Goal: Task Accomplishment & Management: Manage account settings

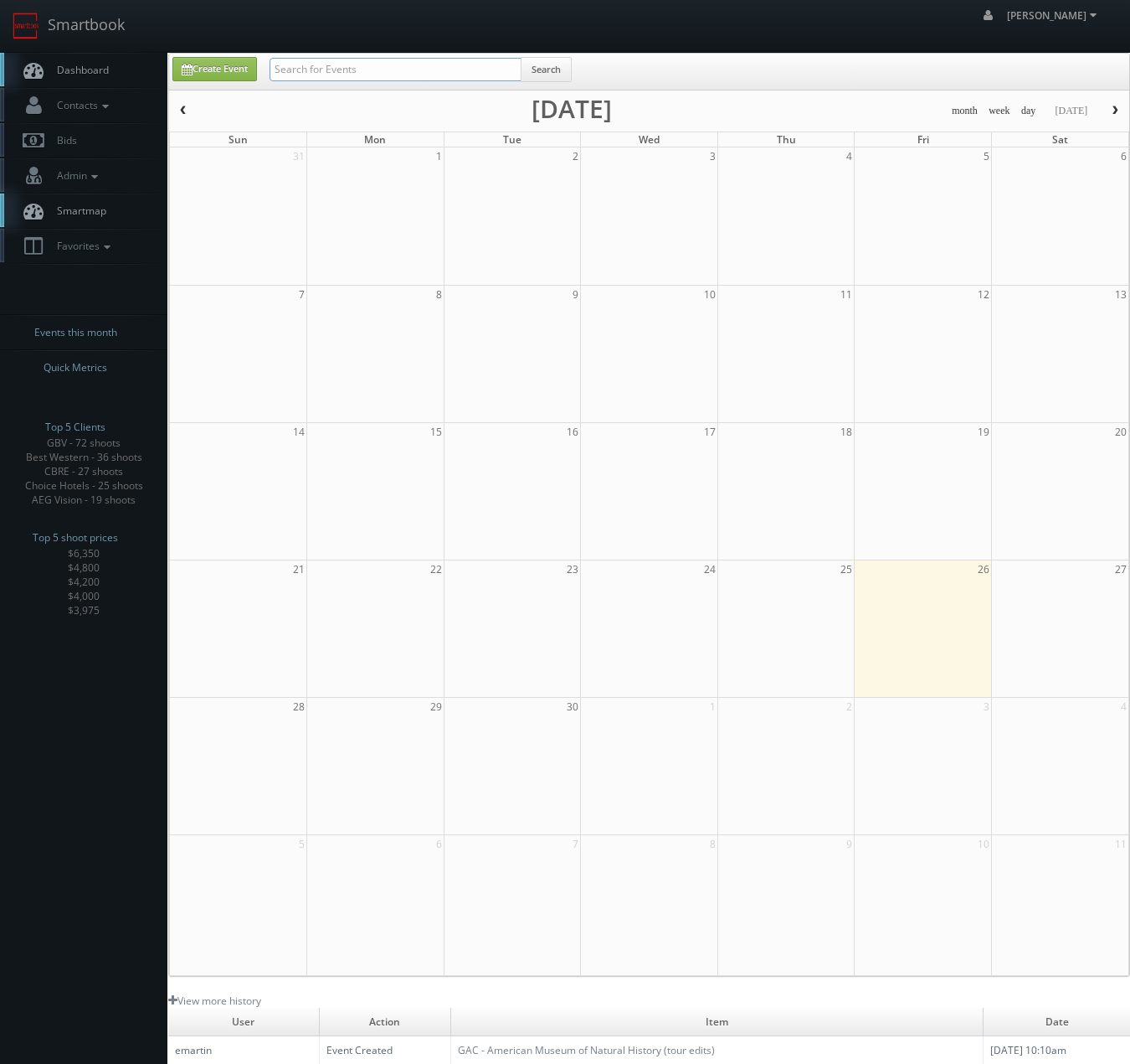
click at [388, 74] on input "text" at bounding box center [395, 69] width 252 height 24
type input "f"
type input "drury"
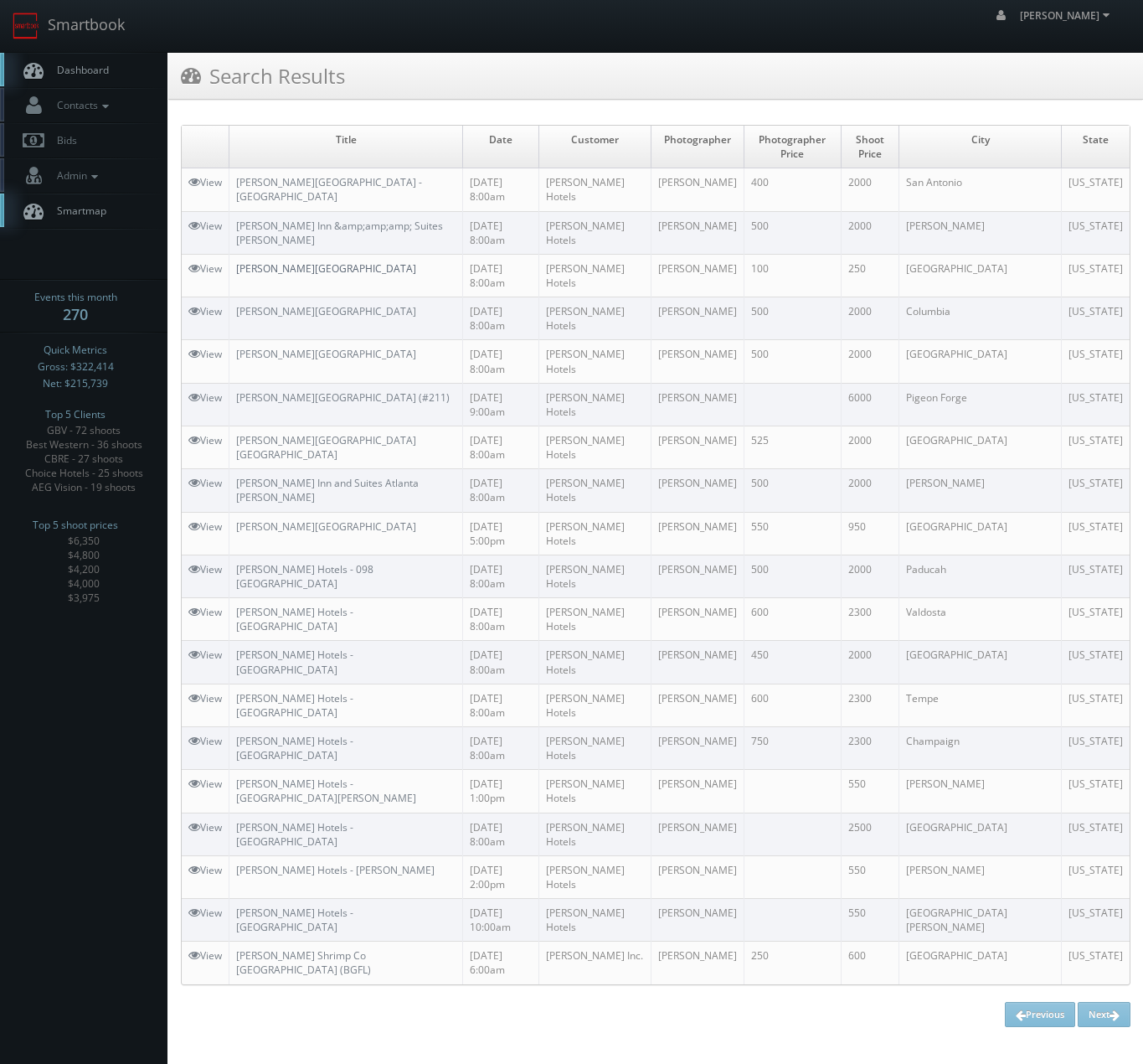
click at [317, 262] on link "Drury Inn & Suites Springfield" at bounding box center [326, 268] width 180 height 14
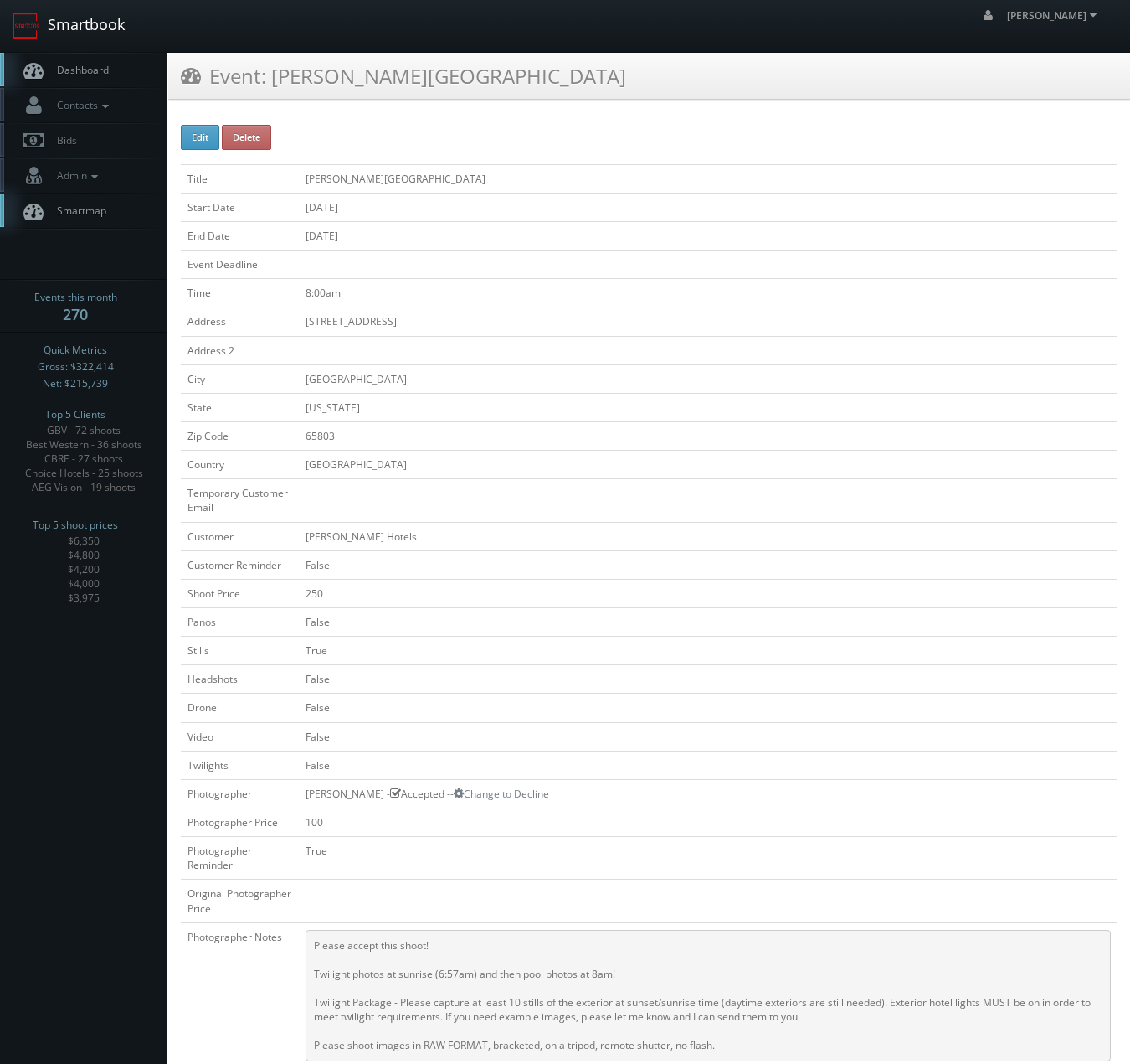
click at [93, 42] on link "Smartbook" at bounding box center [68, 26] width 138 height 52
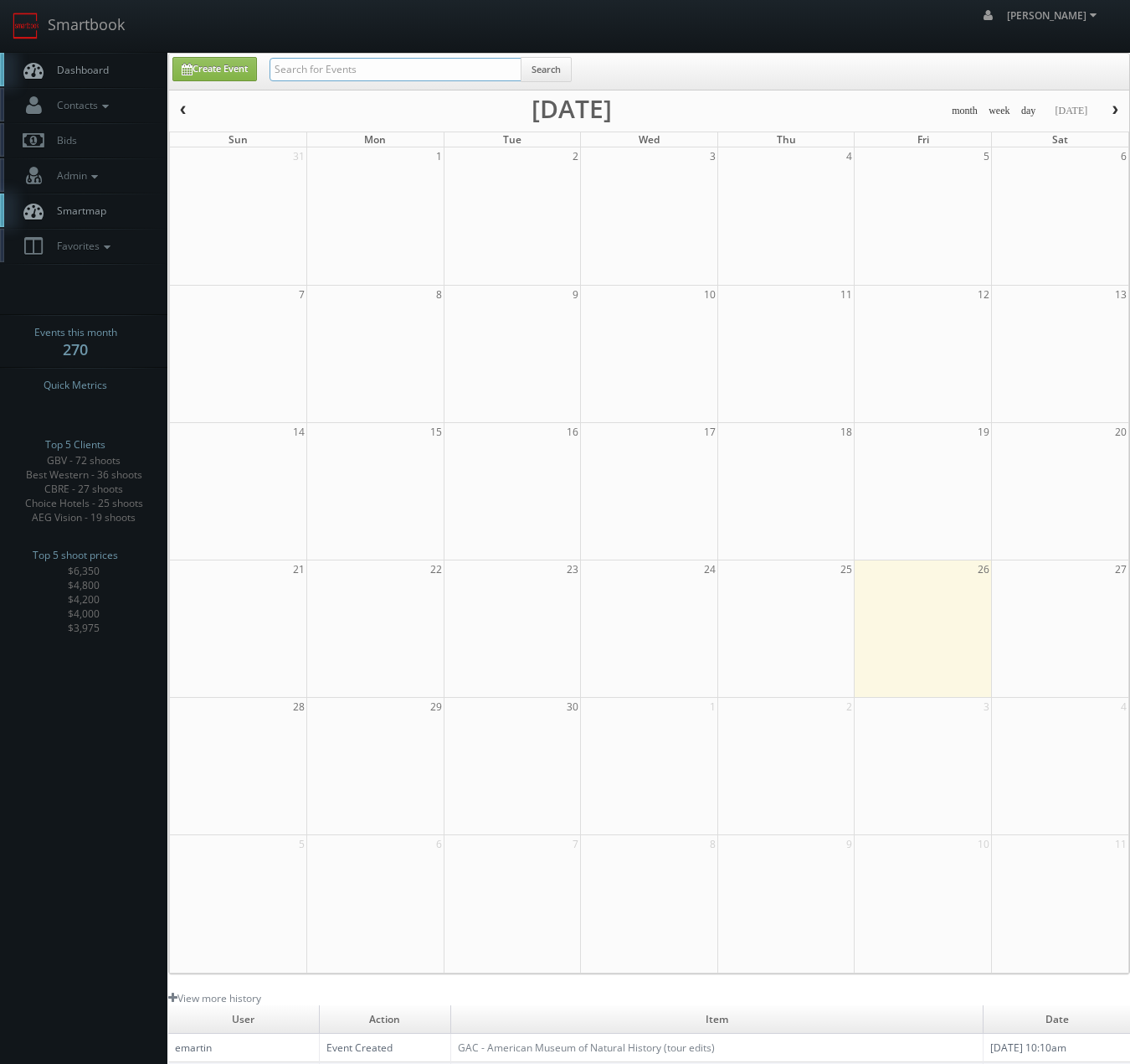
click at [382, 67] on input "text" at bounding box center [395, 69] width 252 height 24
type input "s"
type input "drury"
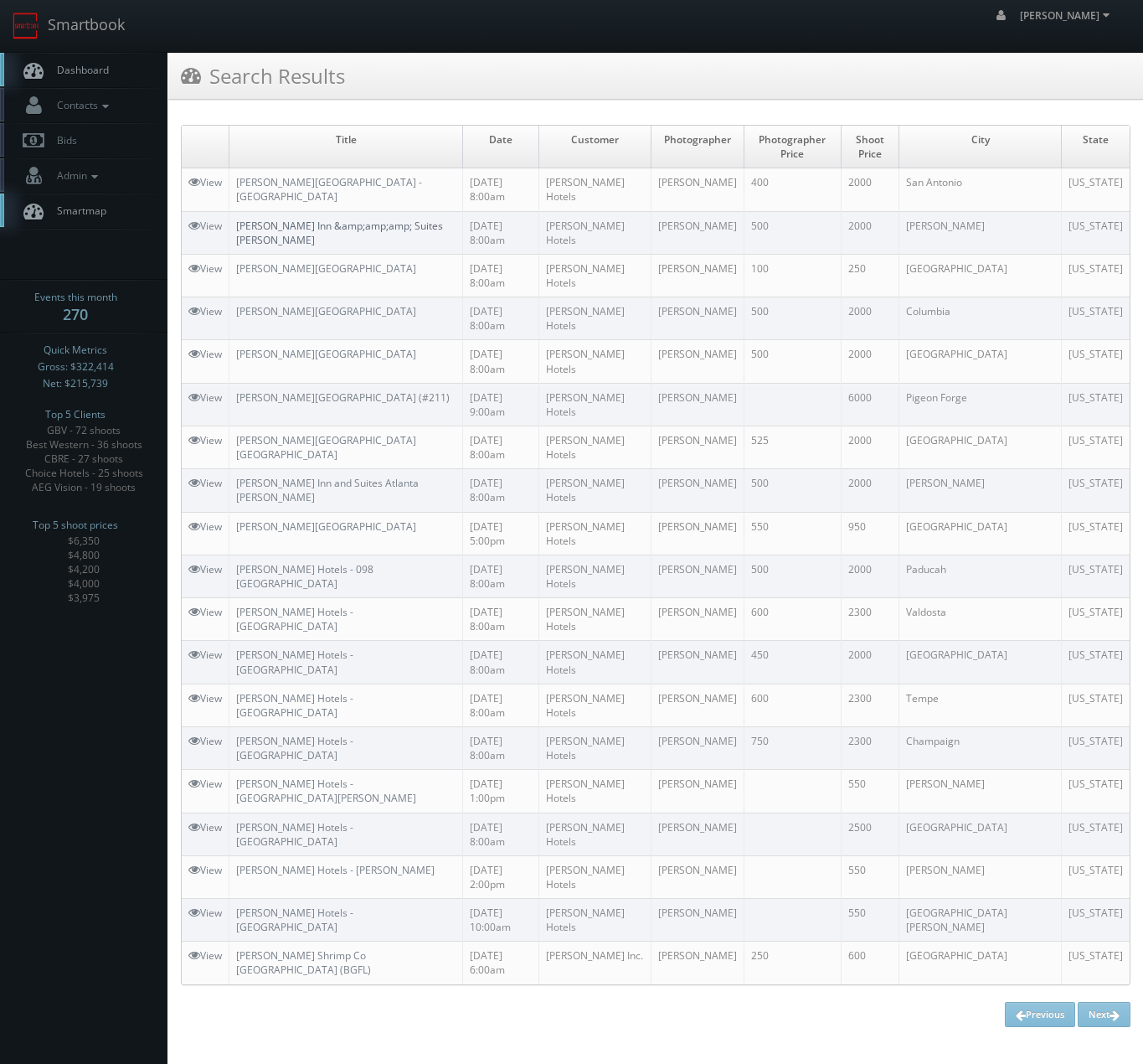
click at [348, 219] on link "[PERSON_NAME] Inn &amp;amp;amp; Suites [PERSON_NAME]" at bounding box center [339, 233] width 207 height 29
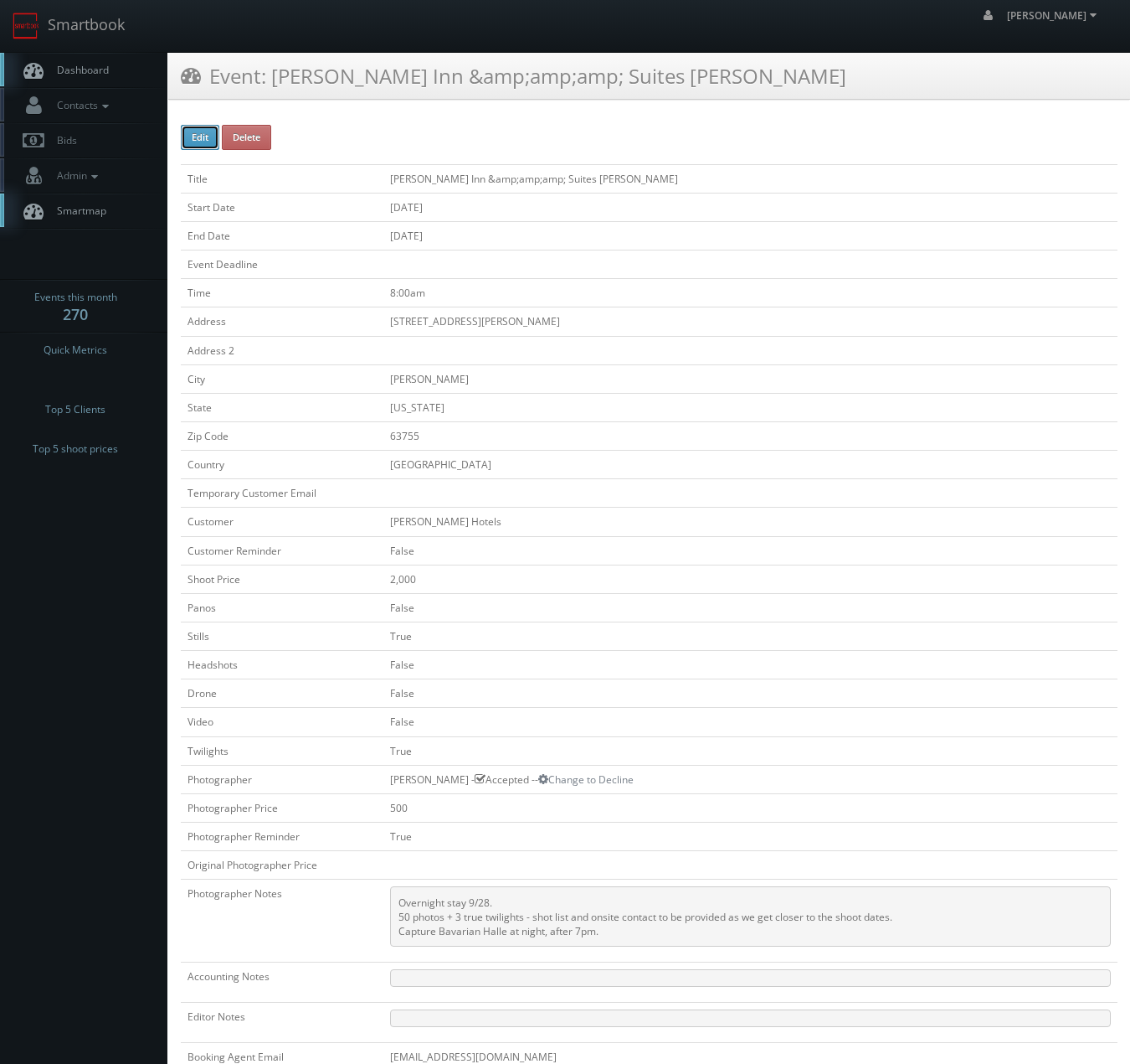
click at [211, 135] on button "Edit" at bounding box center [200, 137] width 39 height 25
type input "[PERSON_NAME] Inn &amp;amp;amp;amp; Suites [PERSON_NAME]"
type input "[STREET_ADDRESS][PERSON_NAME]"
type input "Jackson"
type input "63755"
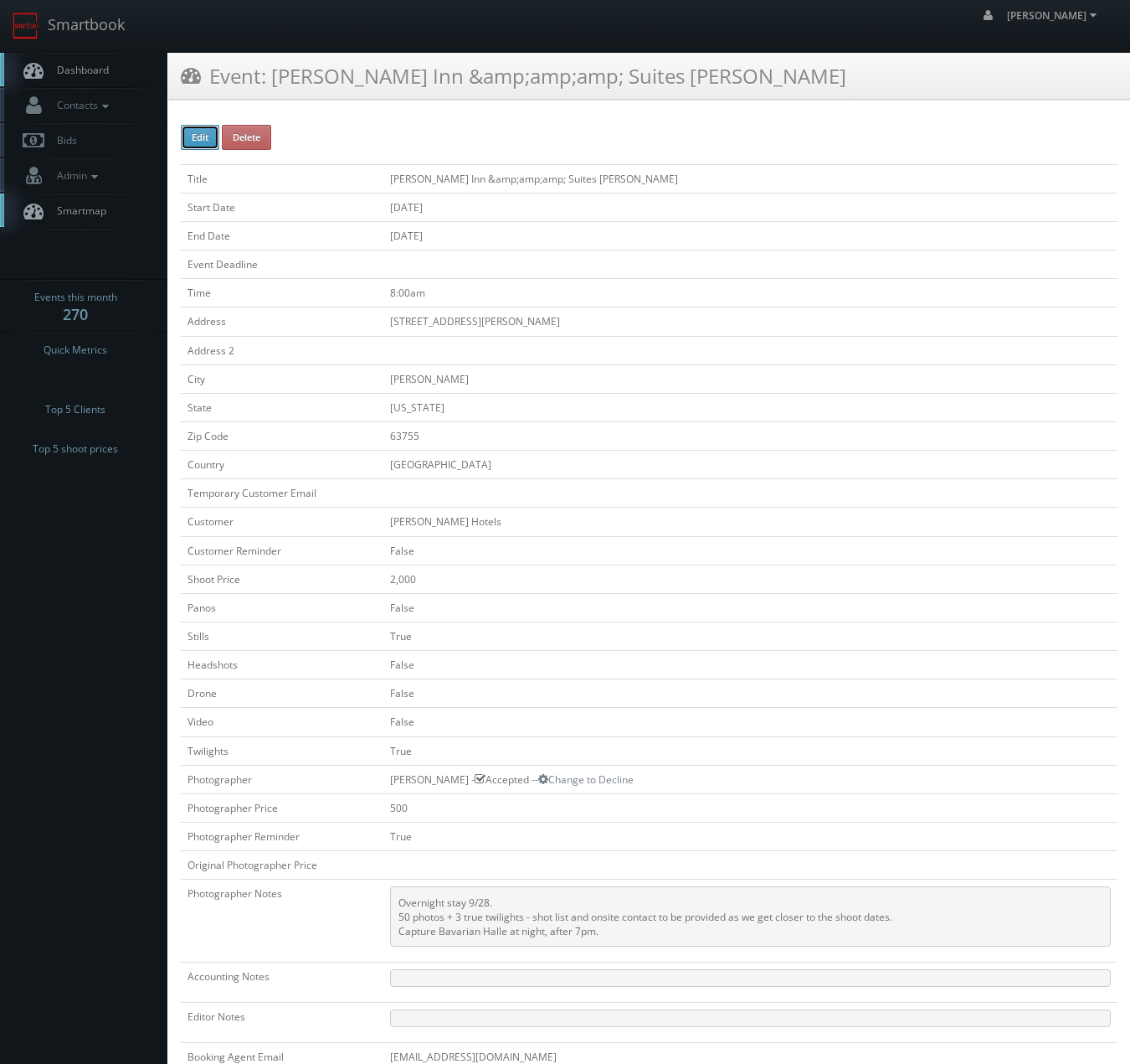
checkbox input "false"
type input "2,000"
checkbox input "false"
checkbox input "true"
checkbox input "false"
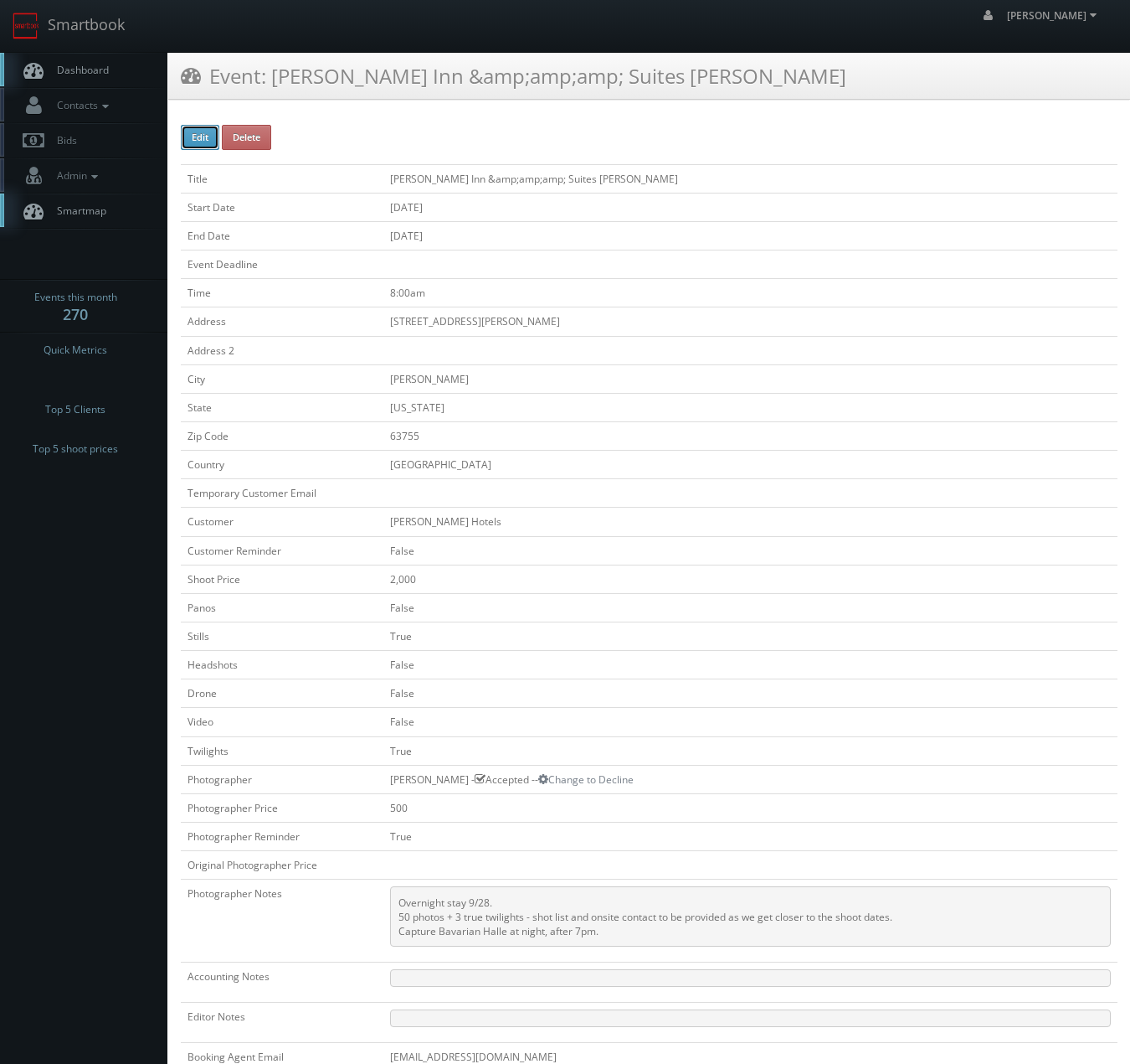
checkbox input "false"
checkbox input "true"
checkbox input "false"
type input "09/29/2025"
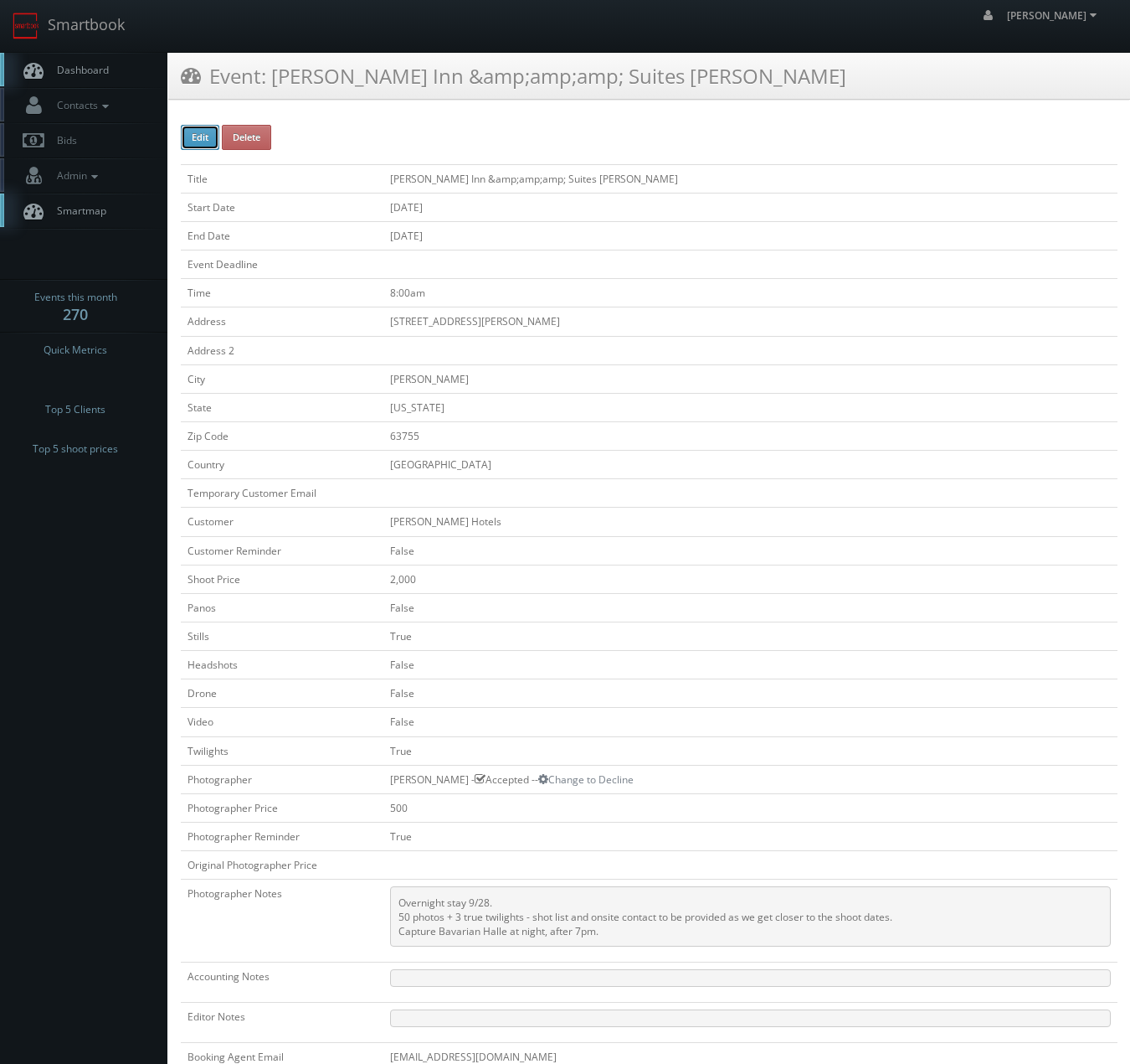
type input "09/29/2025"
type input "8:00am"
checkbox input "true"
checkbox input "false"
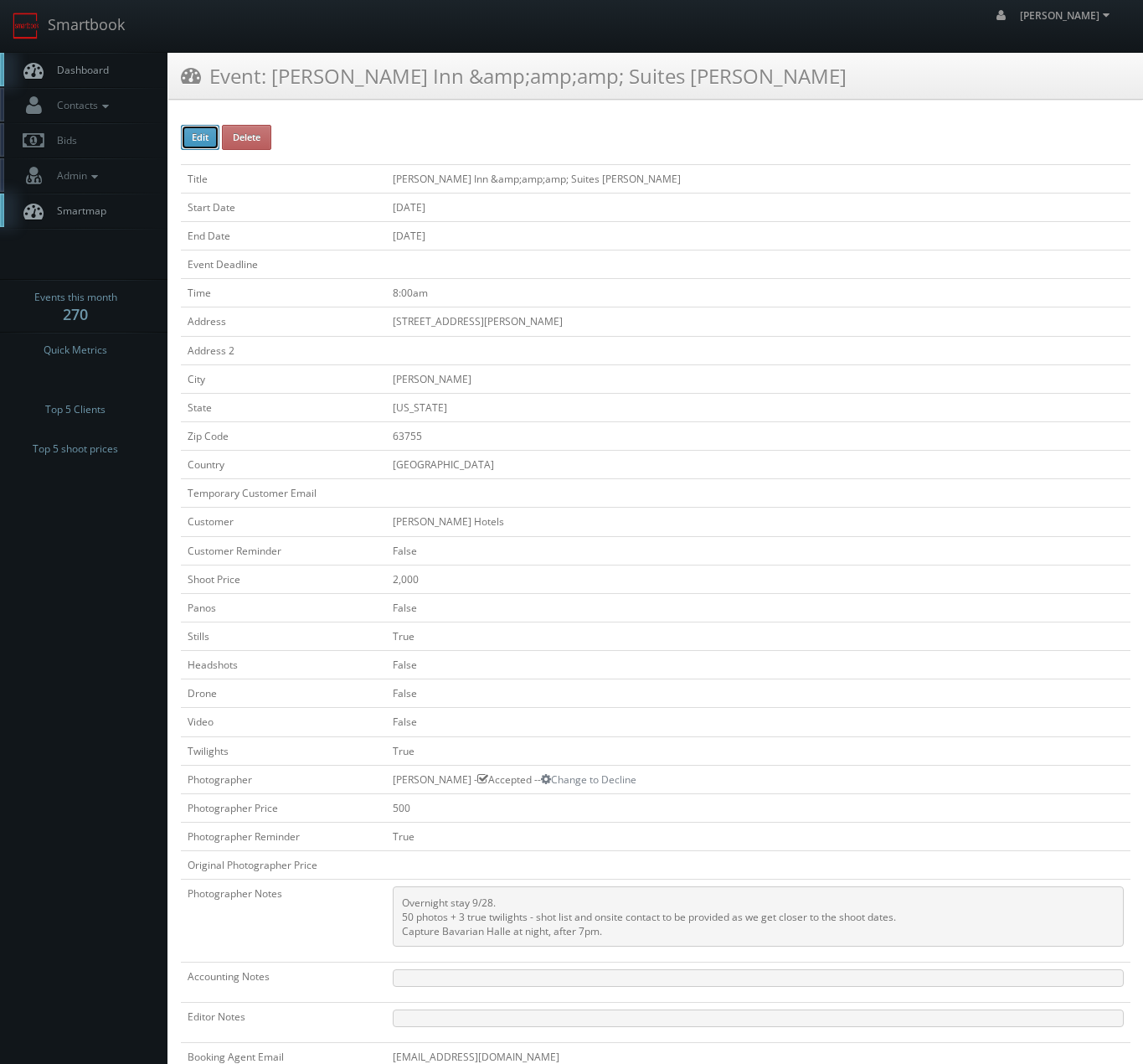
select select "[US_STATE]"
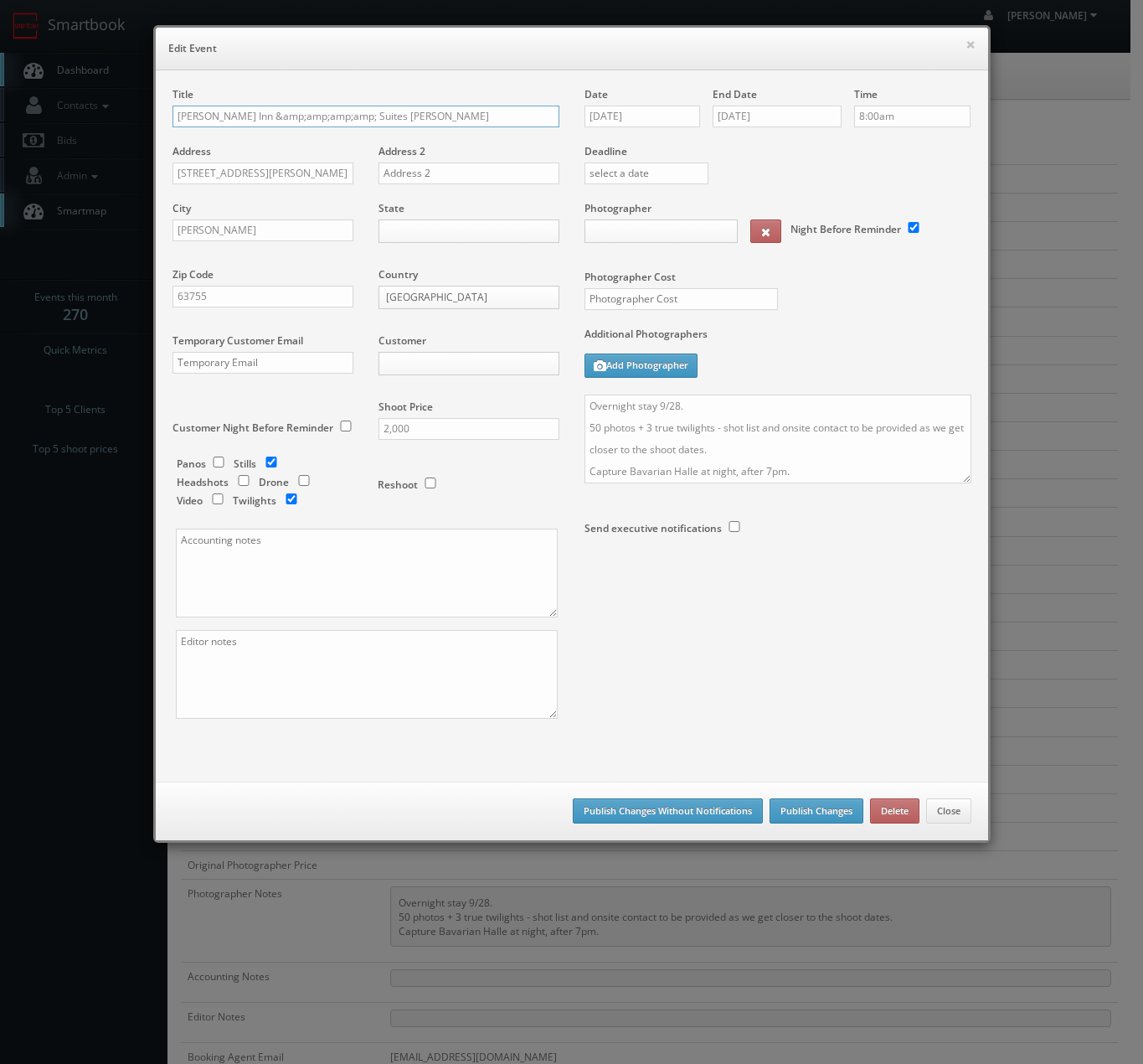
type input "2,000"
type input "500"
select select "cs3design360_+3234ddd333331222225252523541@mg.cs3calendar.com"
select select "mfarbin@gmail.com"
click at [473, 227] on body "Smartbook Toggle Side Navigation Toggle Top Navigation Chris_Sardinas Chris_Sar…" at bounding box center [565, 707] width 1130 height 1415
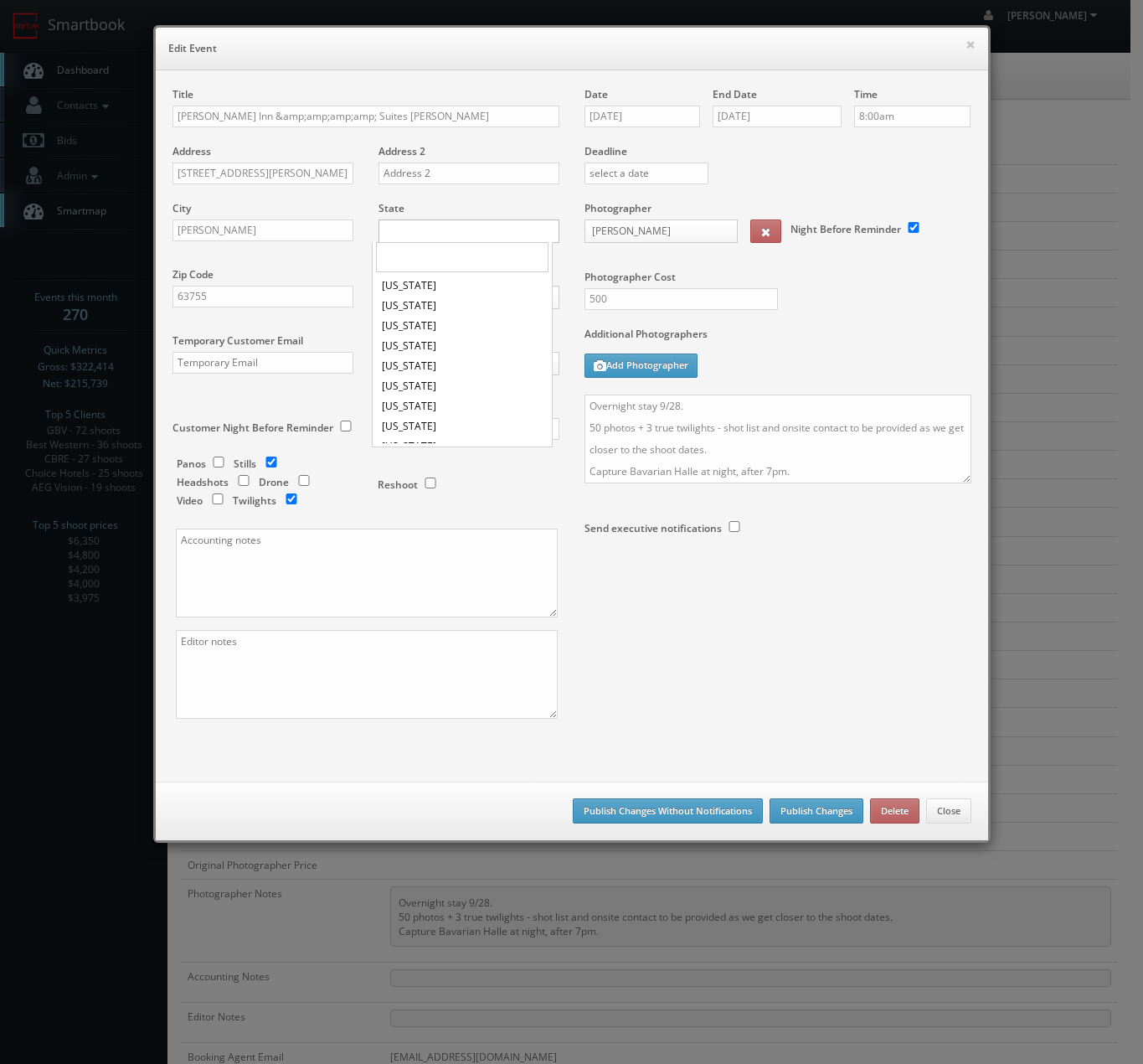
scroll to position [349, 0]
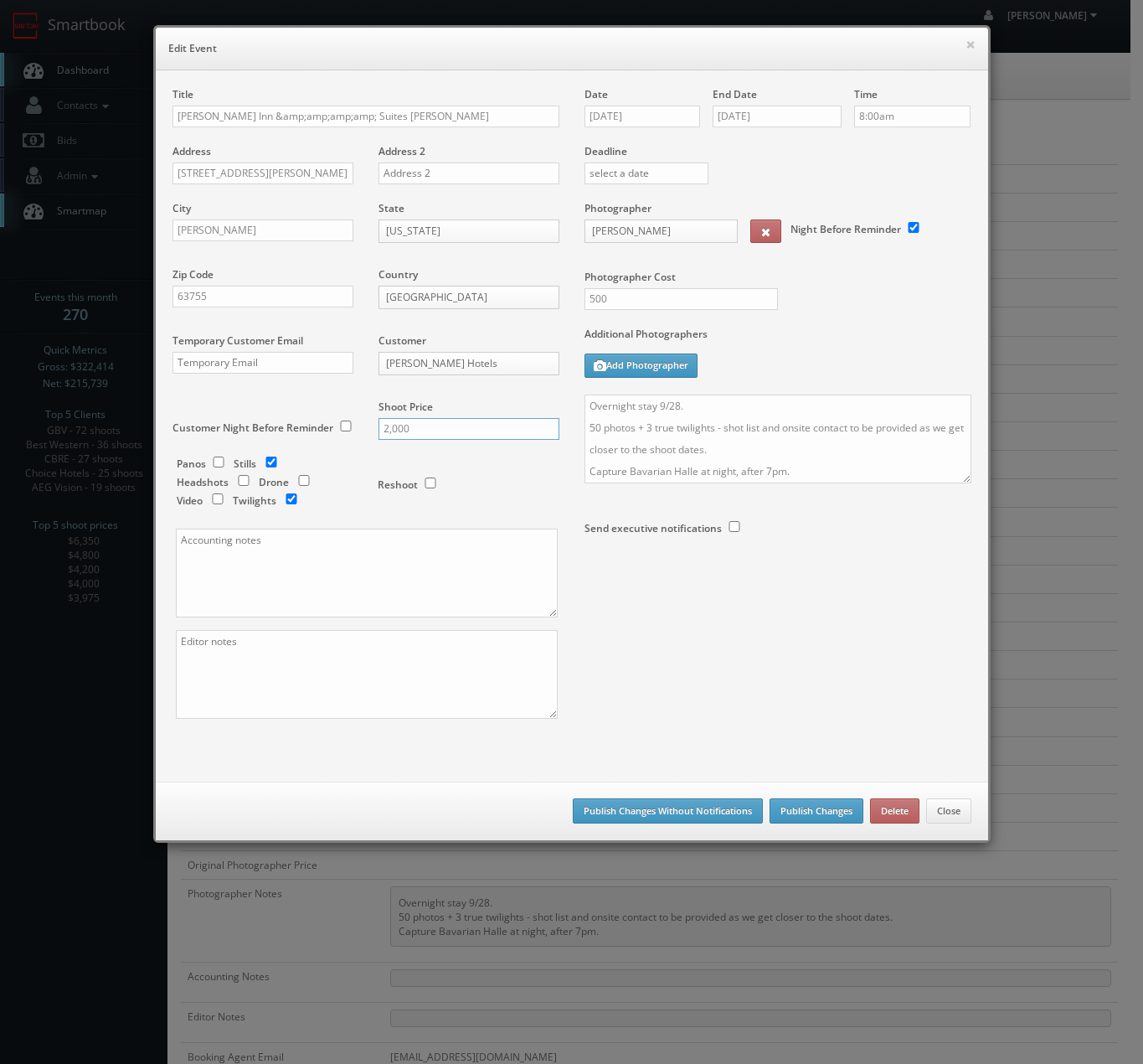
drag, startPoint x: 453, startPoint y: 424, endPoint x: 229, endPoint y: 419, distance: 224.1
click at [226, 424] on div "Title Drury Inn &amp;amp;amp;amp; Suites Jackson Address 225 Drury Lane Address…" at bounding box center [365, 417] width 412 height 661
type input "2400"
click at [675, 798] on button "Publish Changes Without Notifications" at bounding box center [668, 810] width 190 height 25
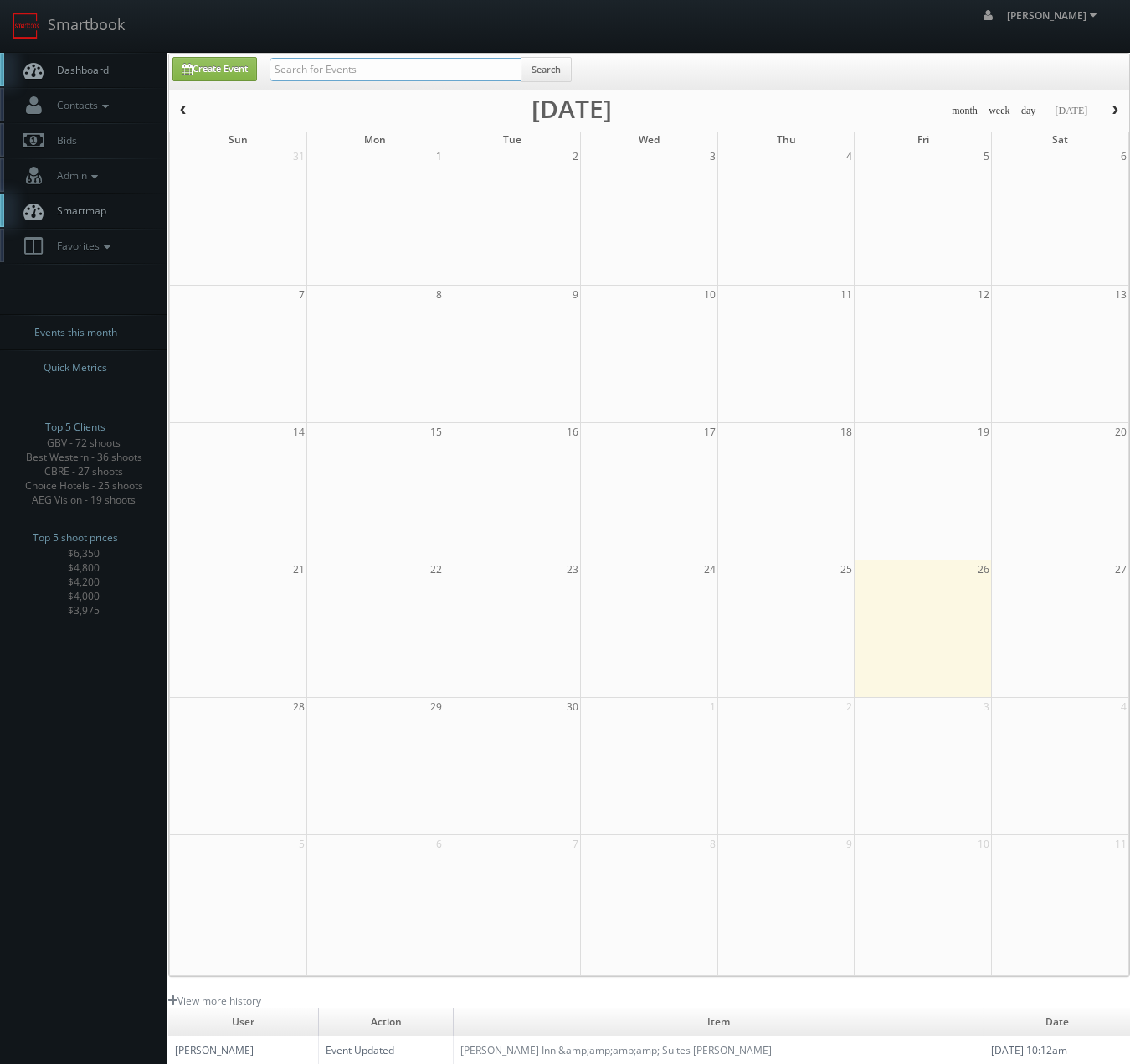
click at [348, 62] on input "text" at bounding box center [395, 69] width 252 height 24
type input "[PERSON_NAME]"
